Goal: Information Seeking & Learning: Check status

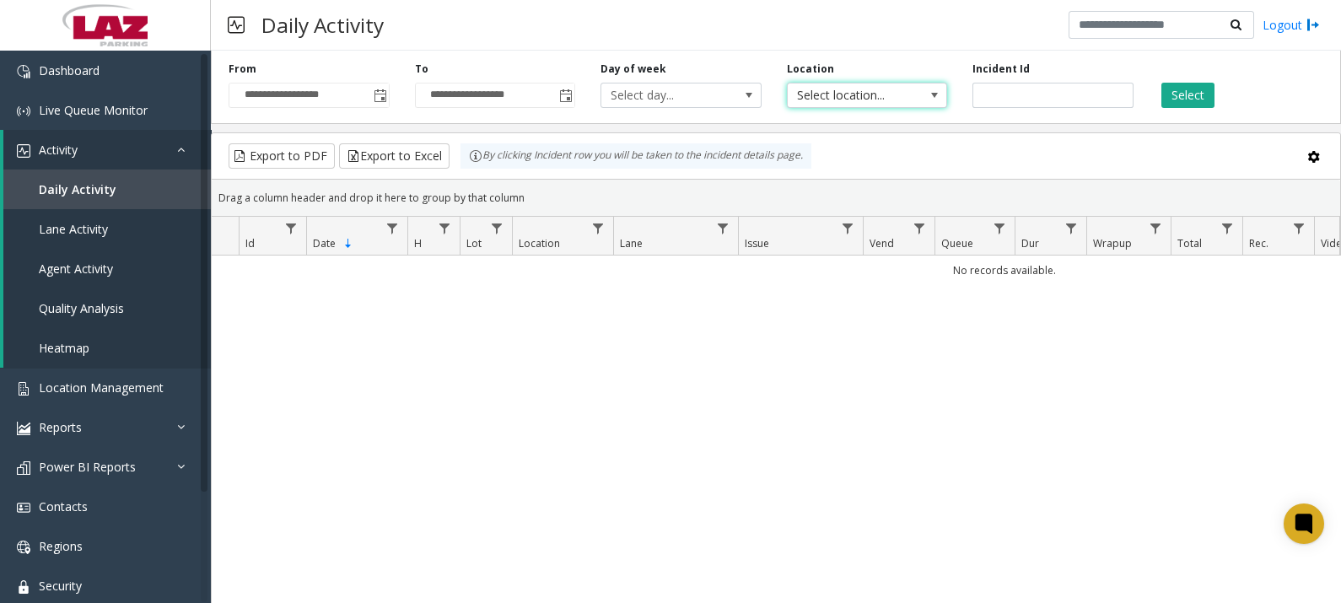
click at [880, 84] on span "Select location..." at bounding box center [851, 96] width 127 height 24
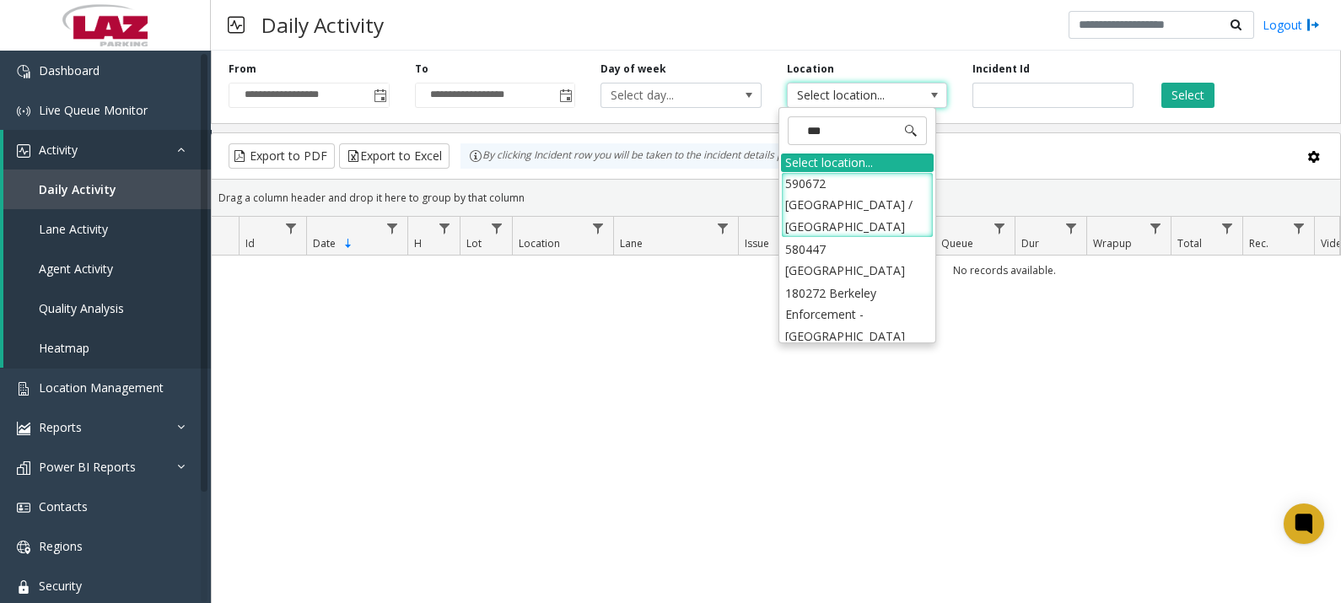
type input "****"
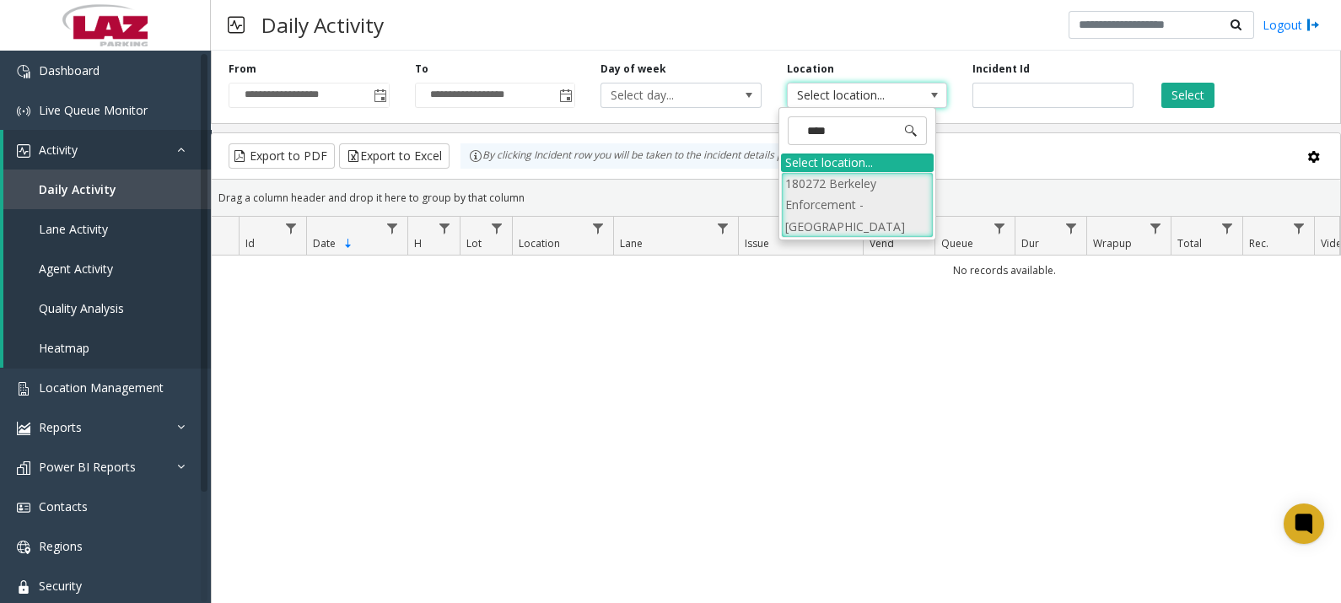
click at [886, 194] on li "180272 Berkeley Enforcement - [GEOGRAPHIC_DATA]" at bounding box center [857, 205] width 153 height 66
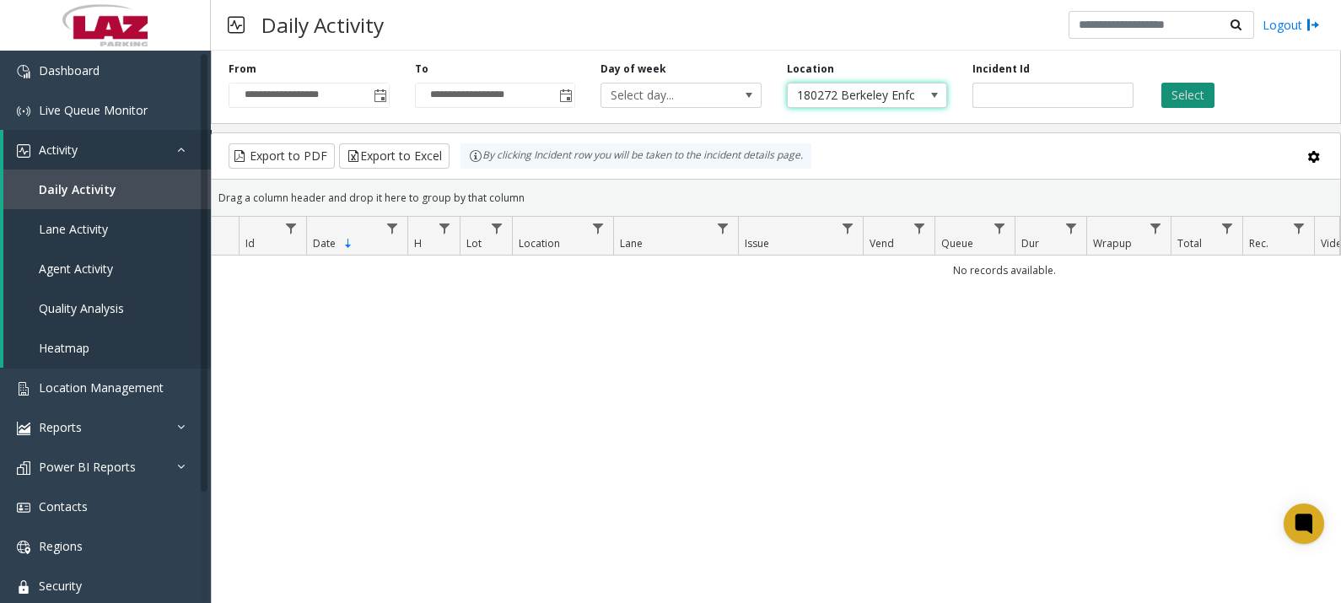
click at [1173, 101] on button "Select" at bounding box center [1188, 95] width 53 height 25
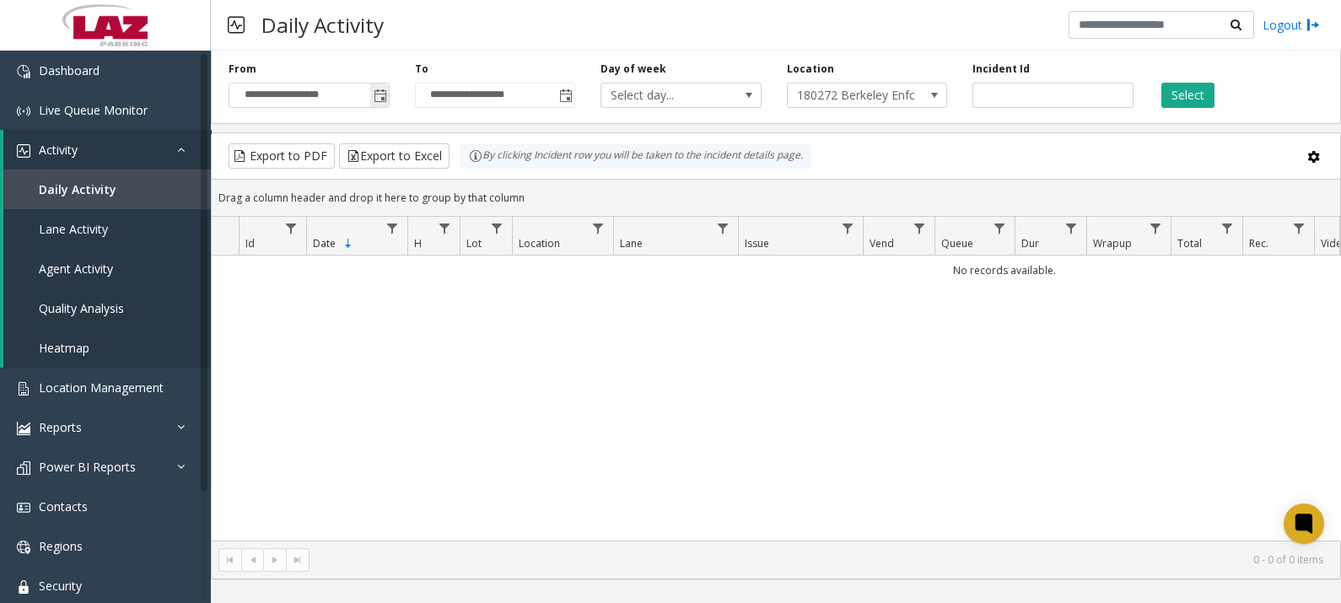
click at [386, 93] on span "Toggle popup" at bounding box center [380, 95] width 13 height 13
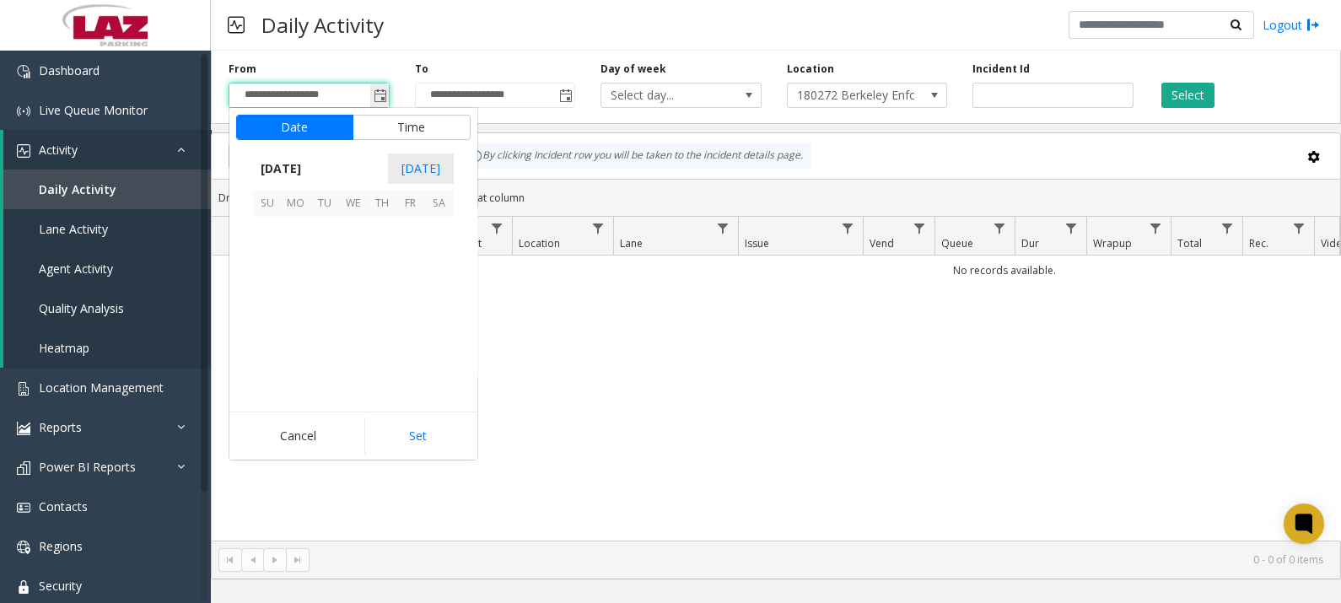
scroll to position [302746, 0]
click at [288, 232] on span "1" at bounding box center [296, 232] width 29 height 29
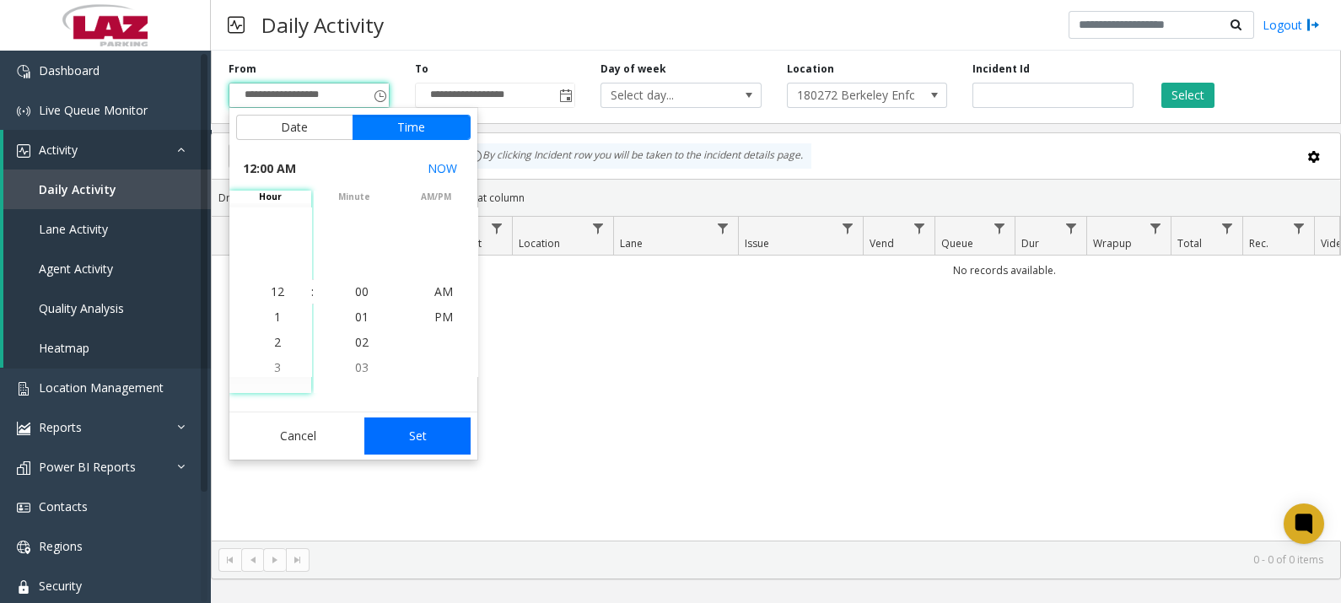
click at [433, 434] on button "Set" at bounding box center [417, 436] width 106 height 37
type input "**********"
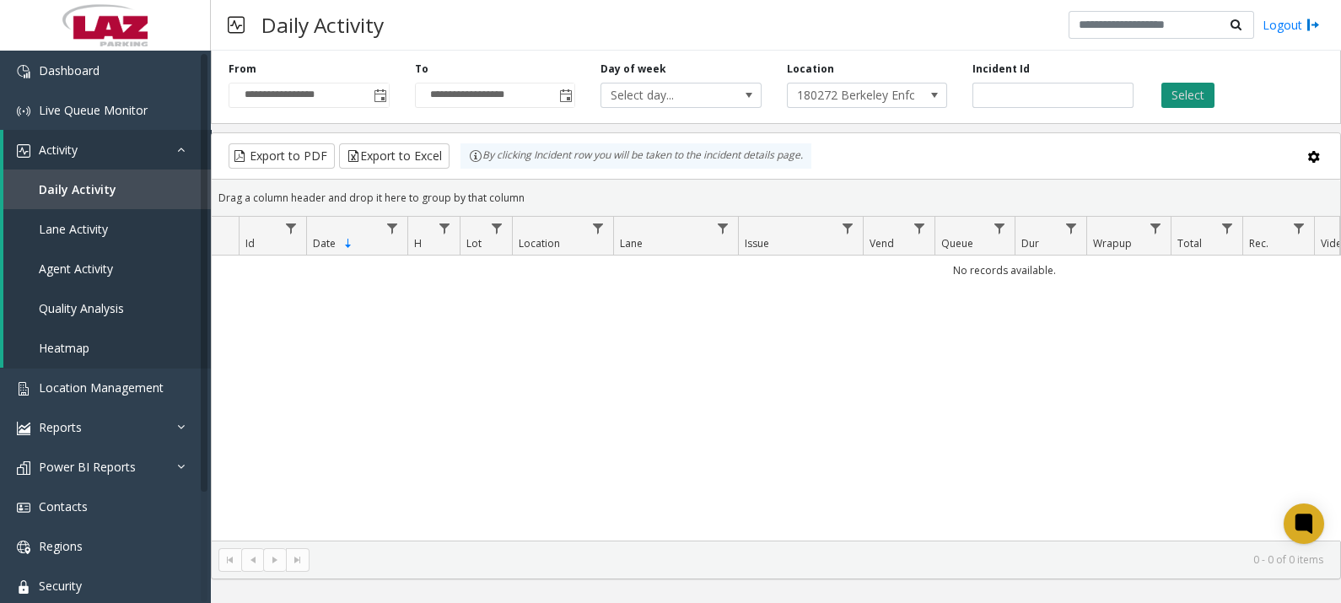
click at [1193, 96] on button "Select" at bounding box center [1188, 95] width 53 height 25
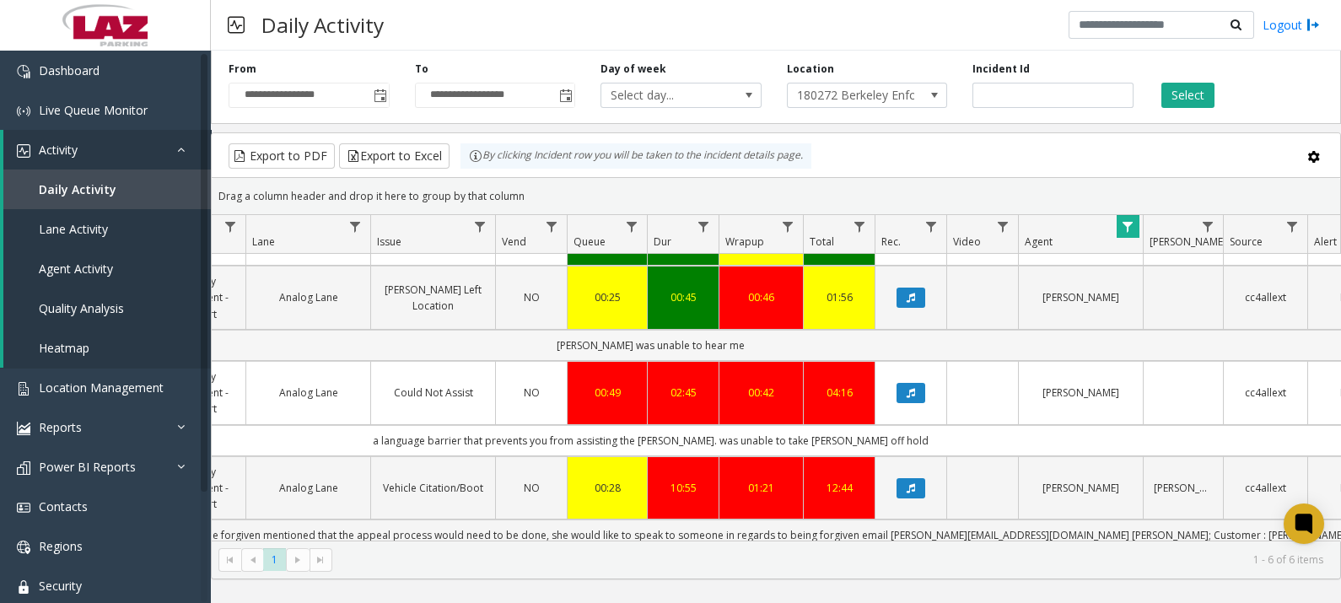
scroll to position [232, 368]
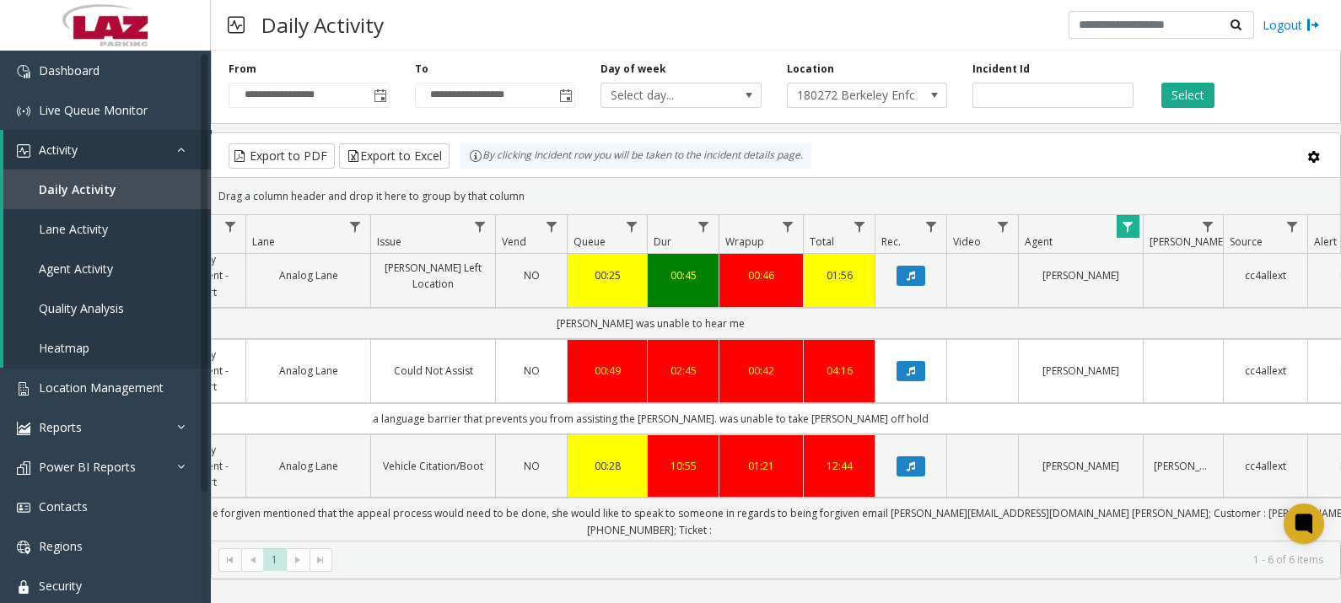
click at [1133, 232] on span "Data table" at bounding box center [1127, 226] width 13 height 13
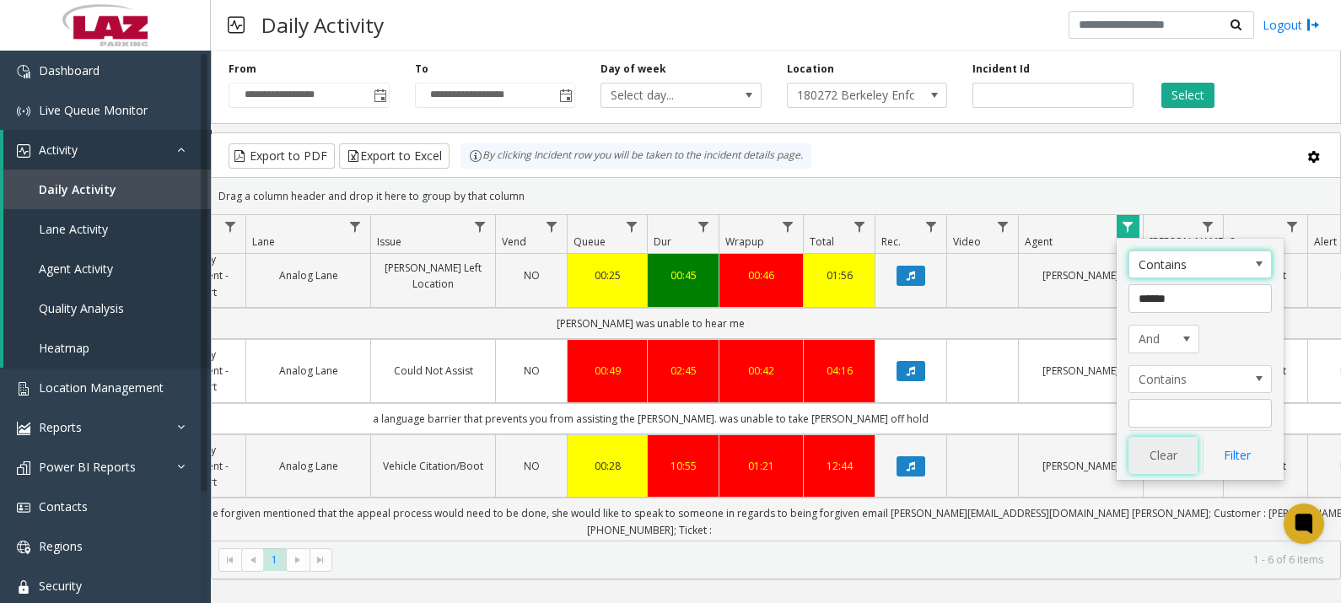
click at [1177, 456] on button "Clear" at bounding box center [1163, 455] width 69 height 37
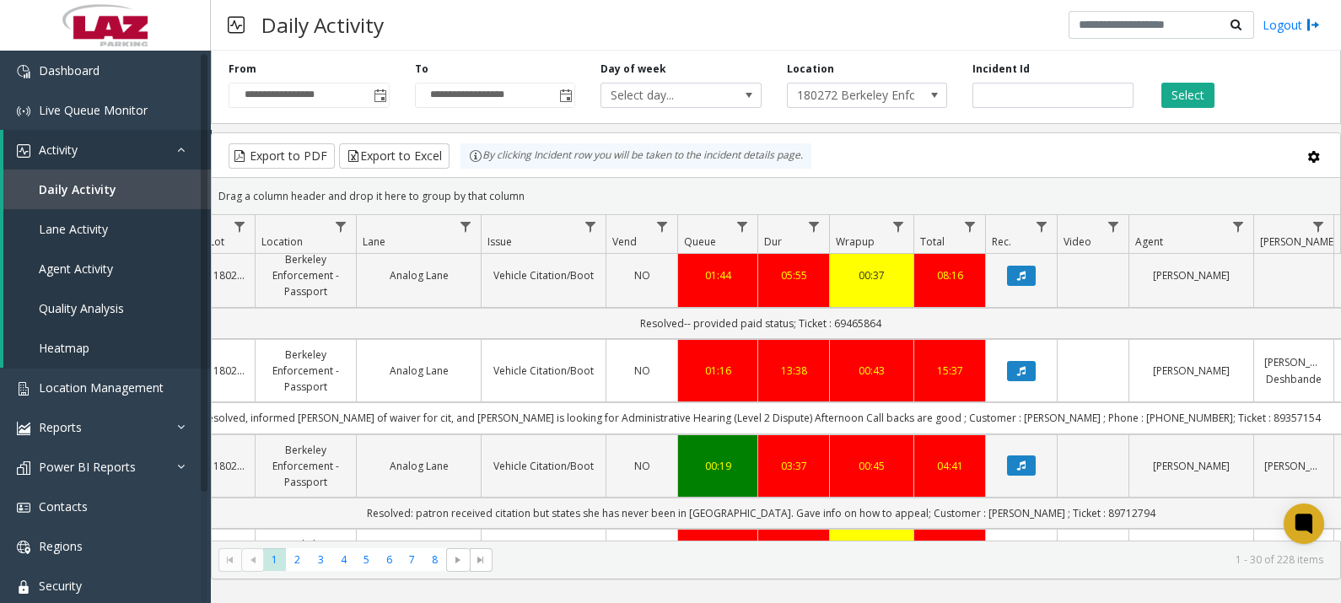
scroll to position [0, 247]
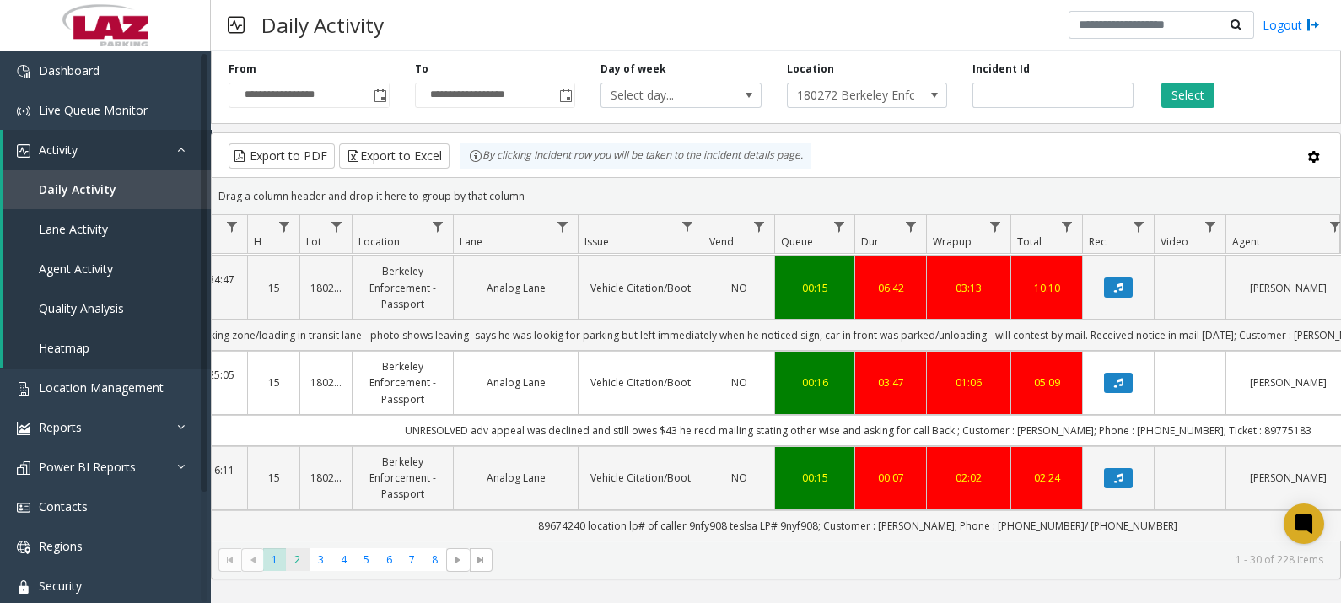
click at [299, 565] on span "2" at bounding box center [297, 559] width 23 height 23
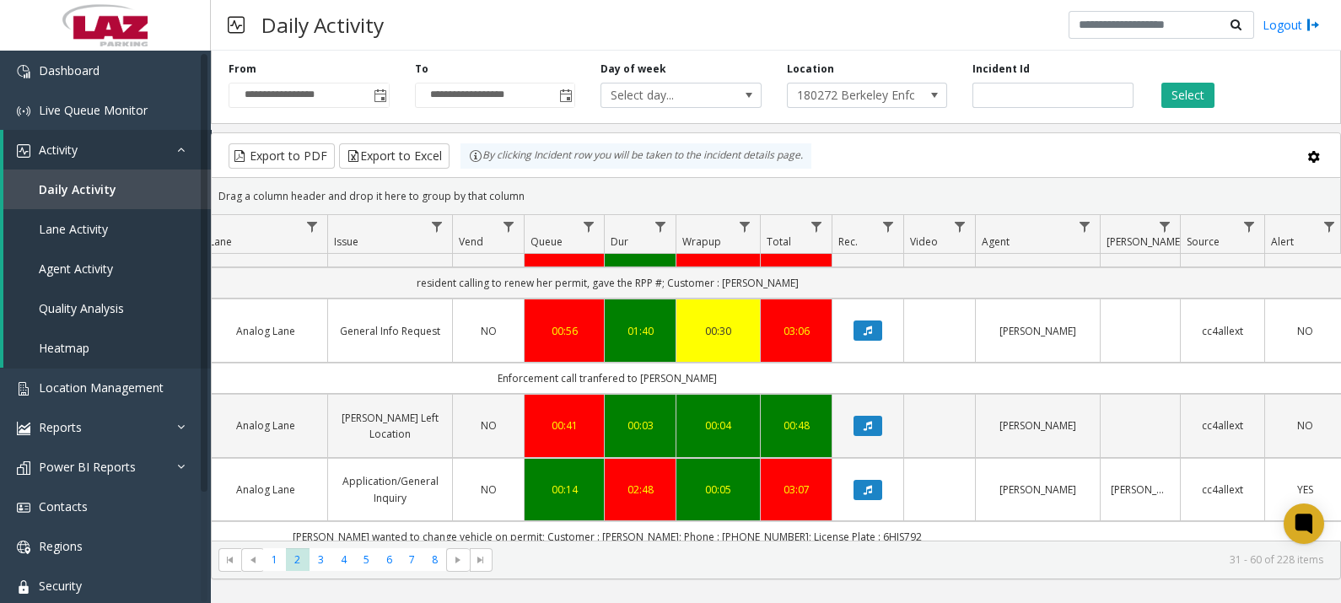
scroll to position [2518, 411]
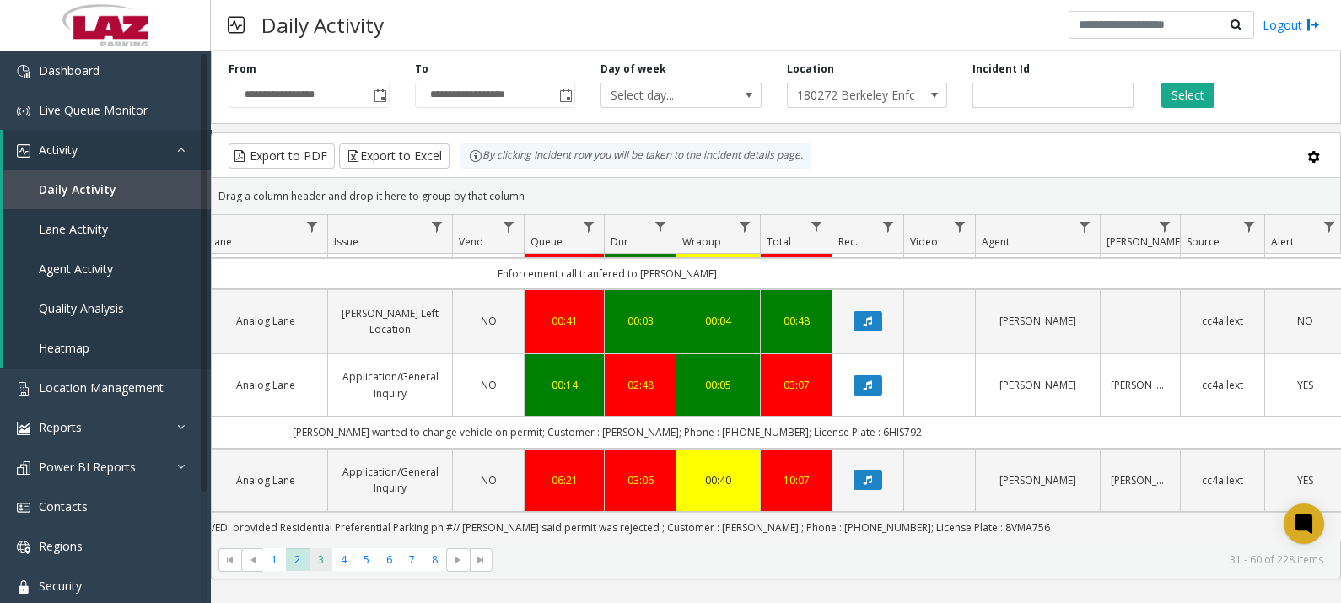
click at [319, 562] on span "3" at bounding box center [321, 559] width 23 height 23
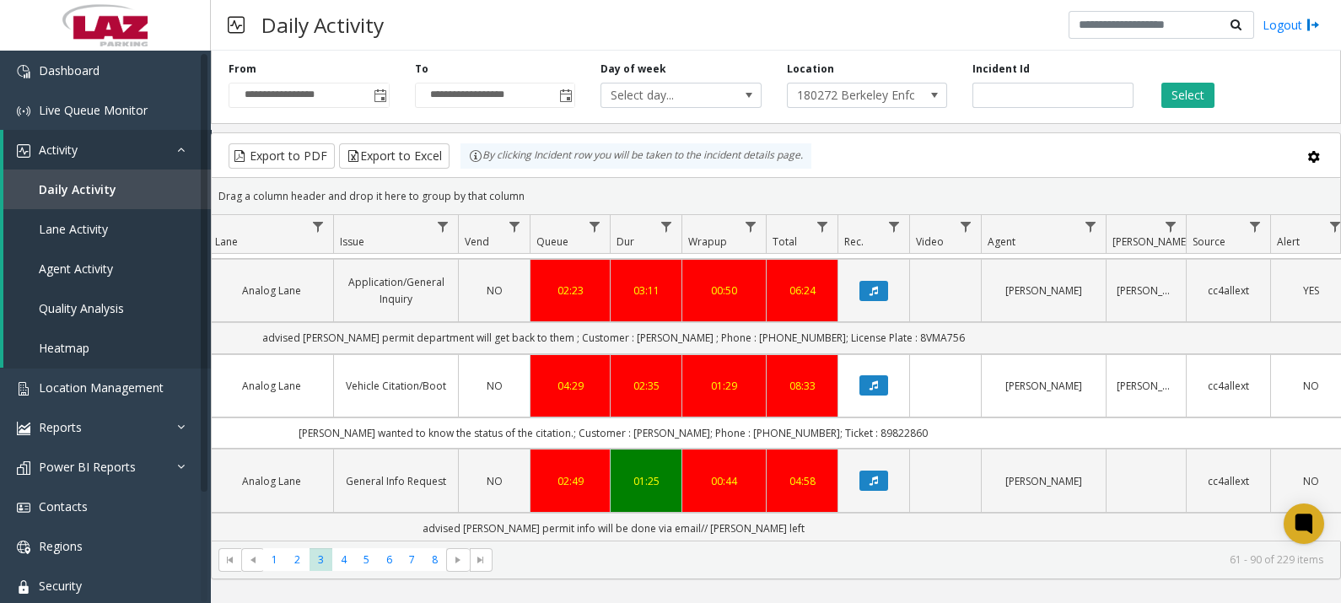
scroll to position [0, 396]
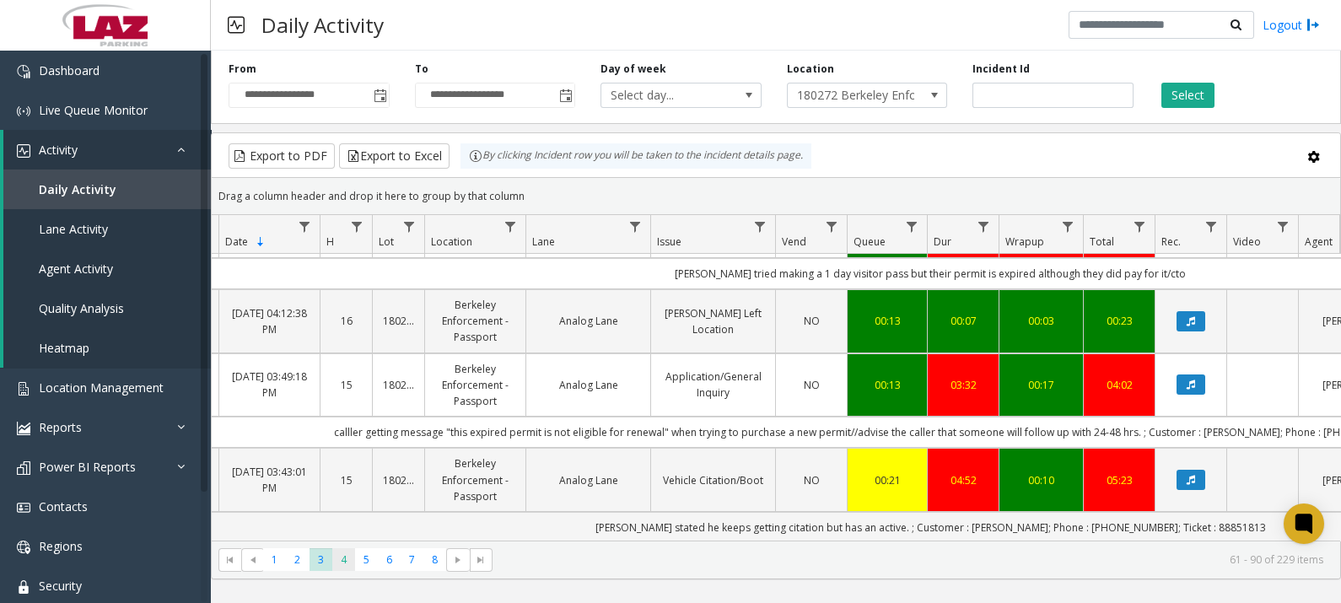
click at [343, 561] on span "4" at bounding box center [343, 559] width 23 height 23
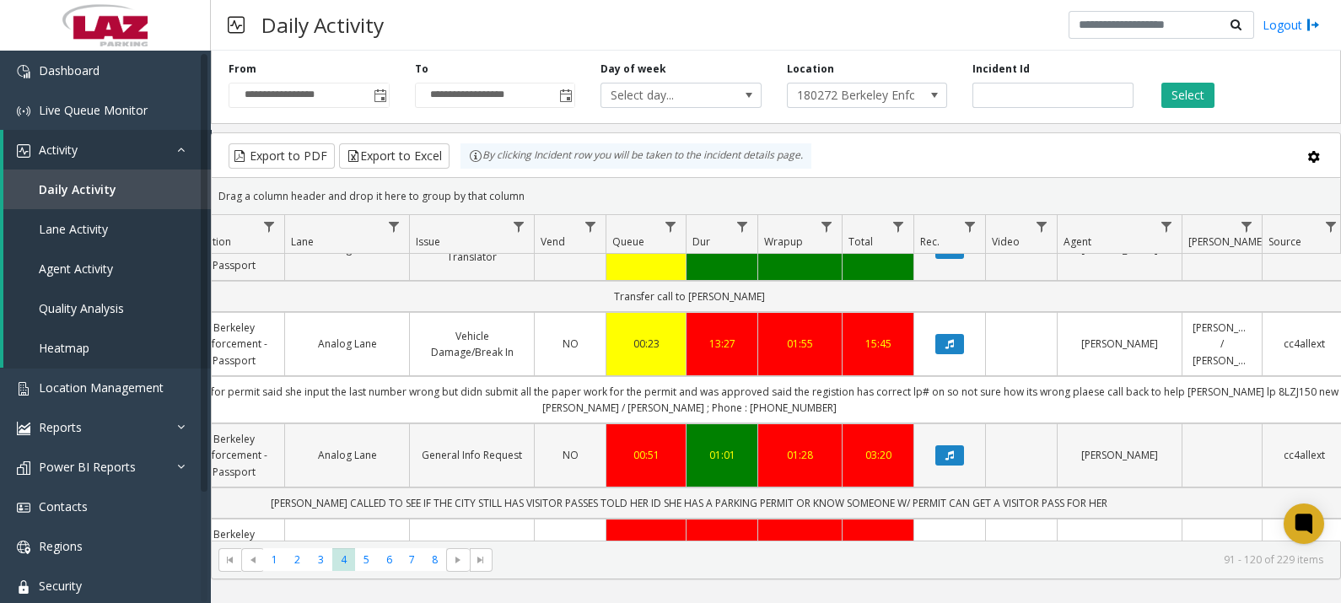
scroll to position [1581, 329]
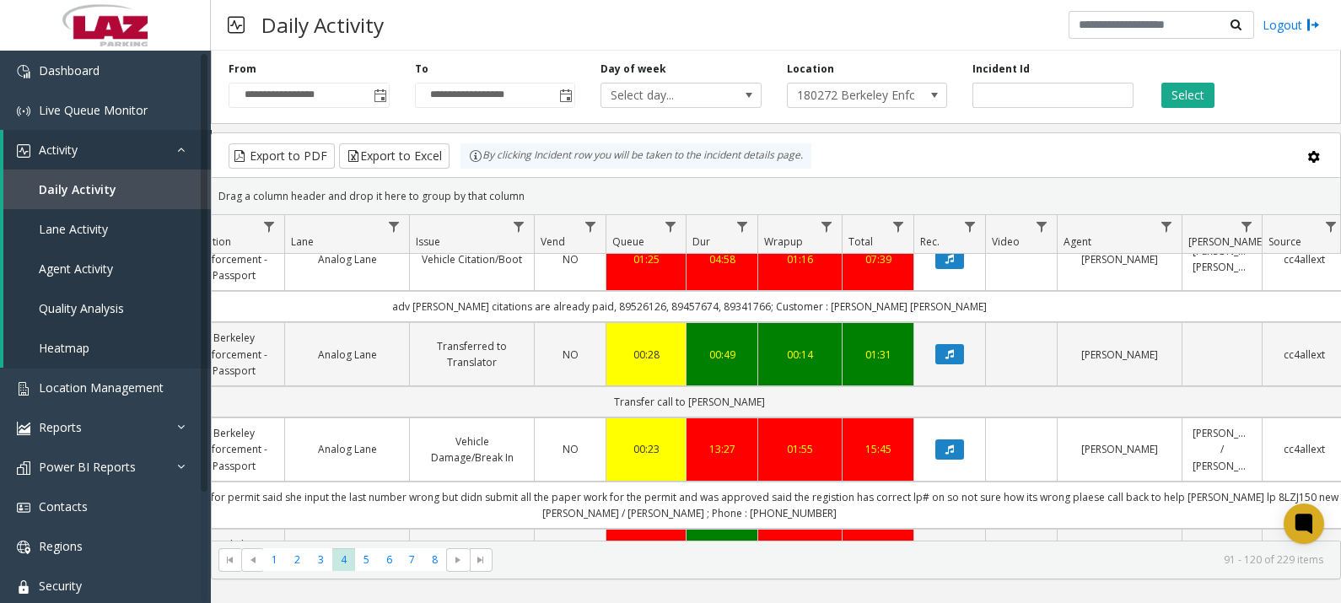
click at [1063, 159] on div "Export to PDF Export to Excel By clicking Incident row you will be taken to the…" at bounding box center [776, 155] width 1100 height 25
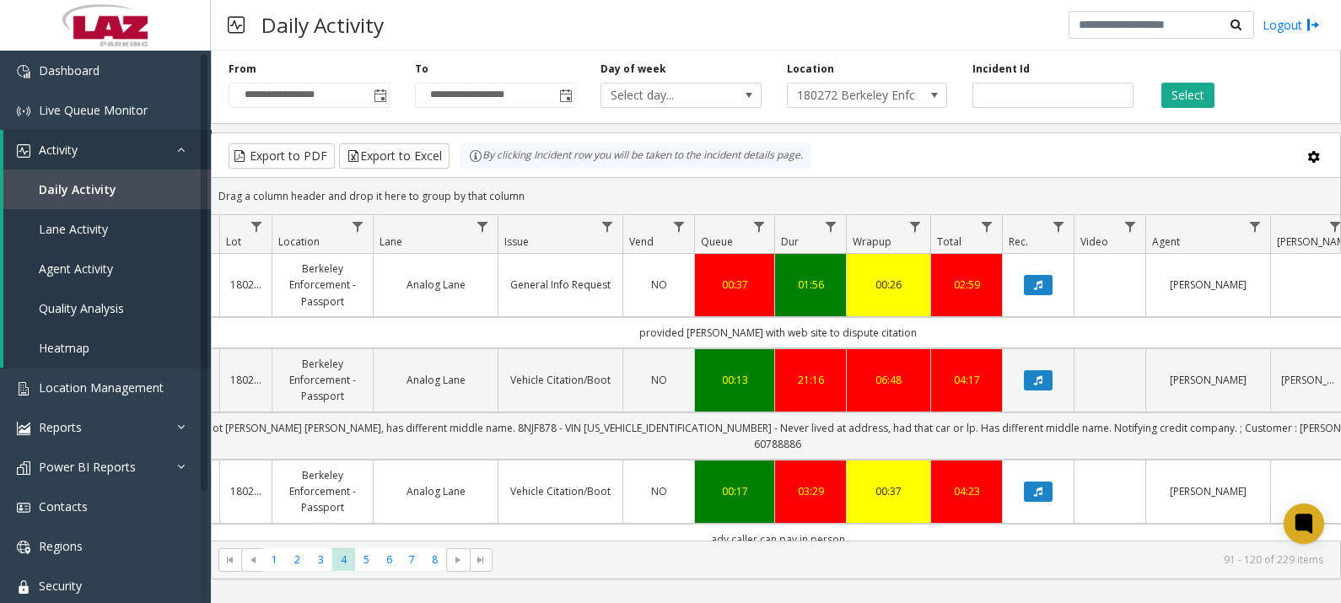
scroll to position [0, 202]
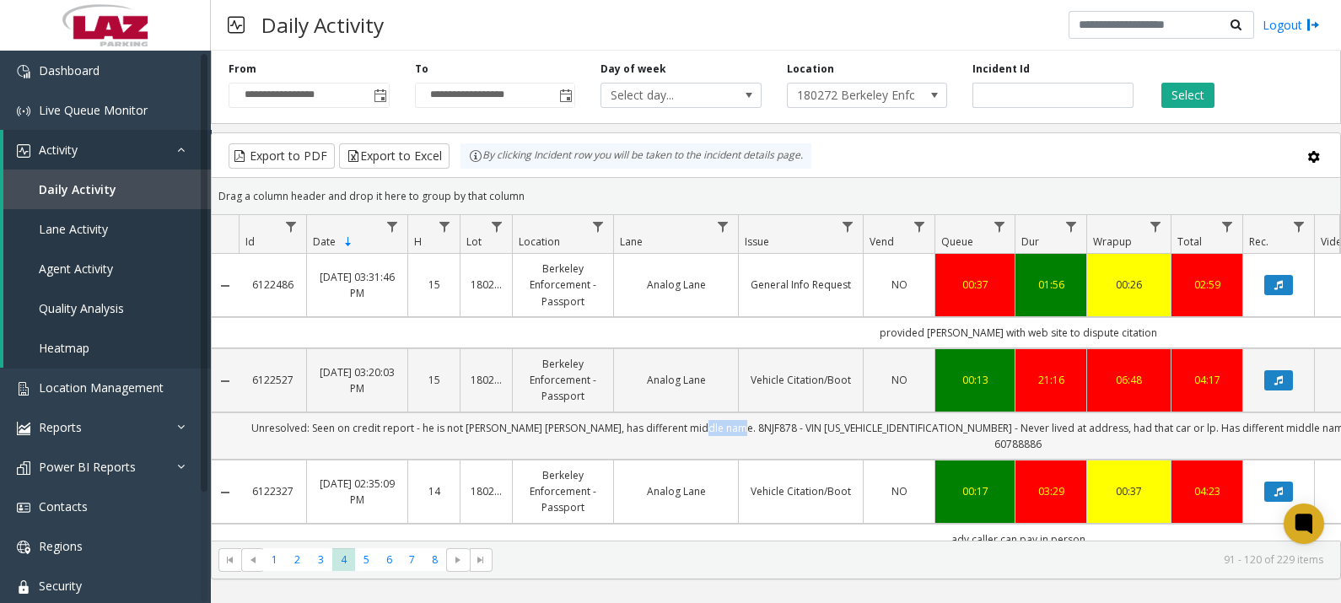
drag, startPoint x: 793, startPoint y: 426, endPoint x: 754, endPoint y: 424, distance: 38.8
click at [754, 424] on td "Unresolved: Seen on credit report - he is not [PERSON_NAME] [PERSON_NAME], has …" at bounding box center [1018, 436] width 1559 height 47
drag, startPoint x: 754, startPoint y: 424, endPoint x: 768, endPoint y: 428, distance: 13.9
copy td "8NJF878"
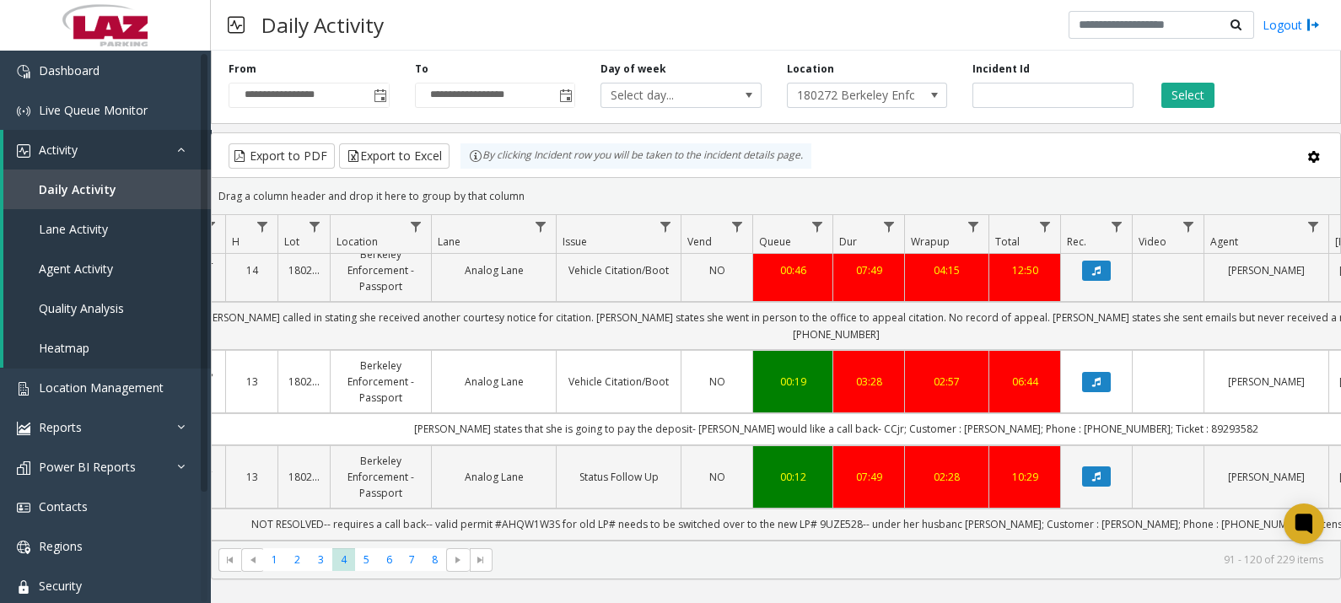
scroll to position [0, 286]
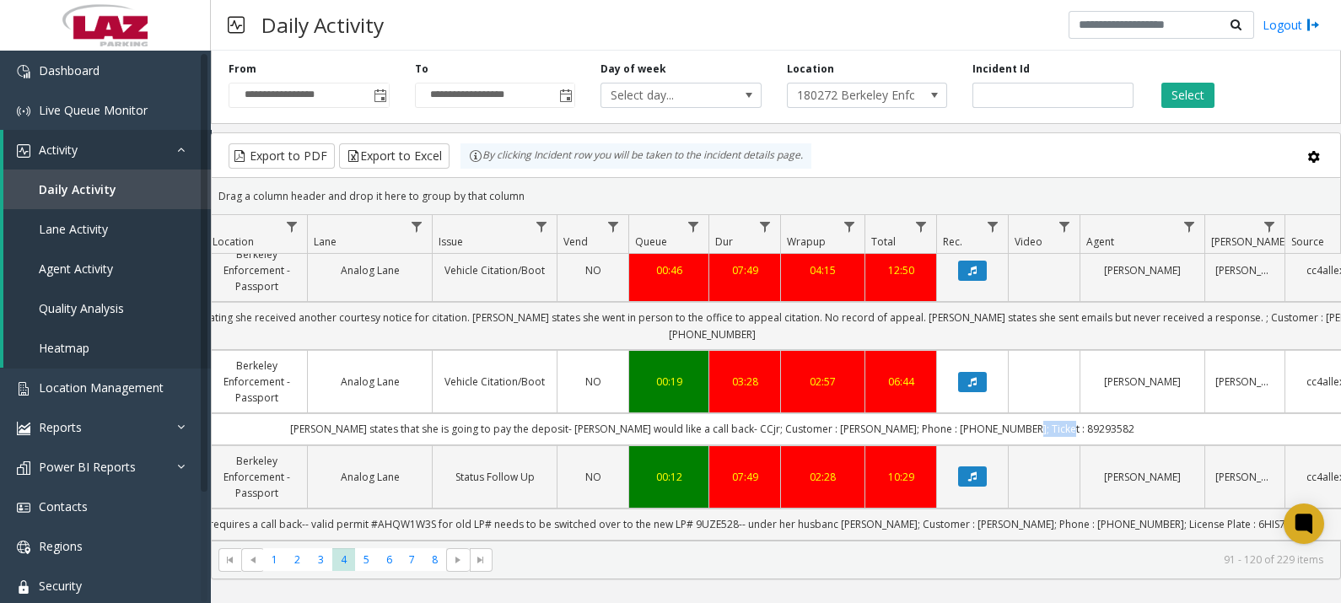
drag, startPoint x: 1096, startPoint y: 391, endPoint x: 1037, endPoint y: 394, distance: 59.1
click at [1037, 413] on td "[PERSON_NAME] states that she is going to pay the deposit- [PERSON_NAME] would …" at bounding box center [712, 428] width 1559 height 31
copy td "89293582"
